Goal: Obtain resource: Download file/media

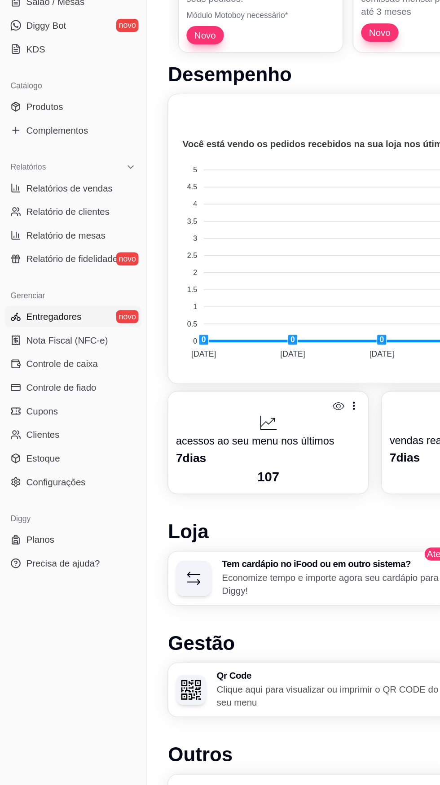
click at [31, 437] on span "Entregadores" at bounding box center [37, 437] width 38 height 9
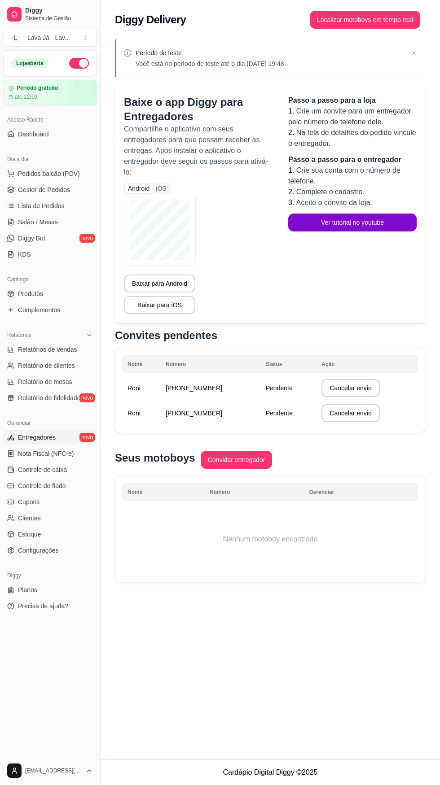
click at [363, 392] on button "Cancelar envio" at bounding box center [350, 388] width 58 height 18
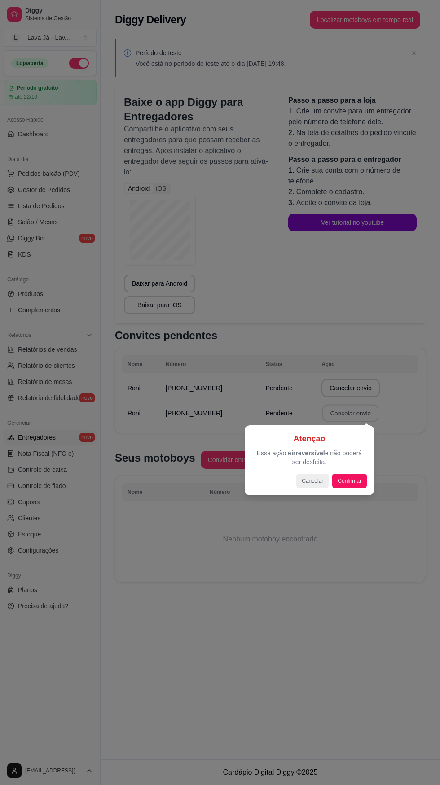
click at [367, 417] on div at bounding box center [220, 392] width 440 height 785
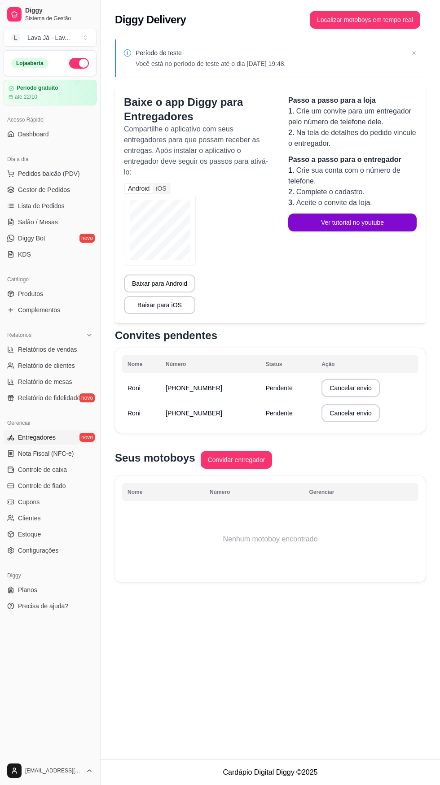
click at [362, 422] on button "Cancelar envio" at bounding box center [350, 413] width 58 height 18
click at [33, 434] on span "Entregadores" at bounding box center [37, 437] width 38 height 9
click at [29, 135] on span "Dashboard" at bounding box center [33, 134] width 31 height 9
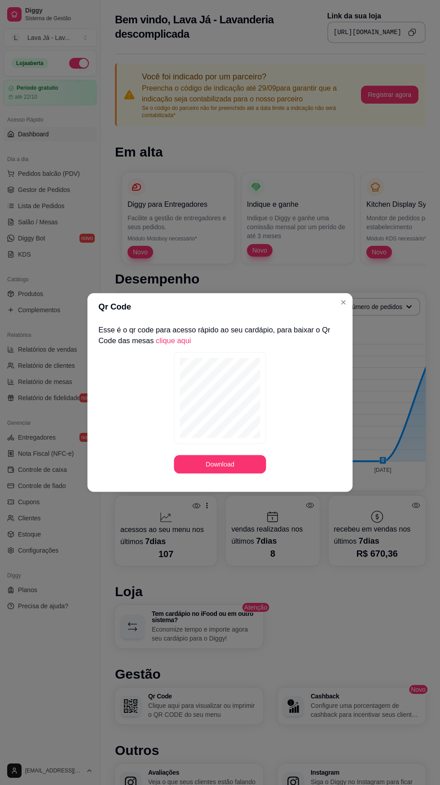
click at [193, 567] on div "Qr Code Esse é o qr code para acesso rápido ao seu cardápio, para baixar o Qr C…" at bounding box center [220, 392] width 451 height 805
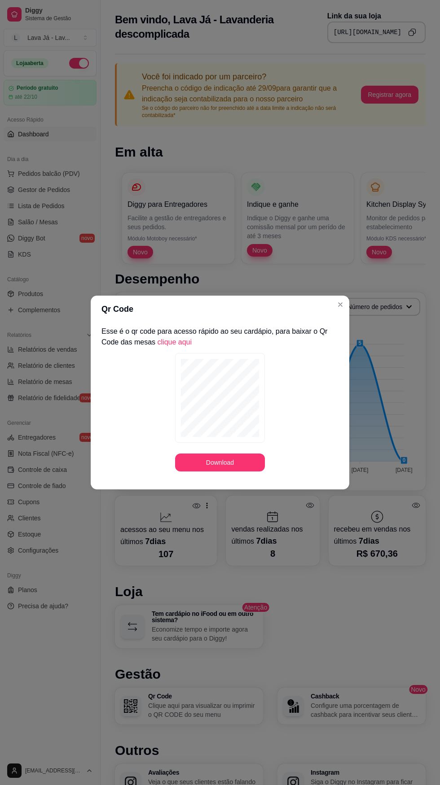
click at [235, 462] on button "Download" at bounding box center [220, 463] width 90 height 18
